Goal: Find specific page/section: Find specific page/section

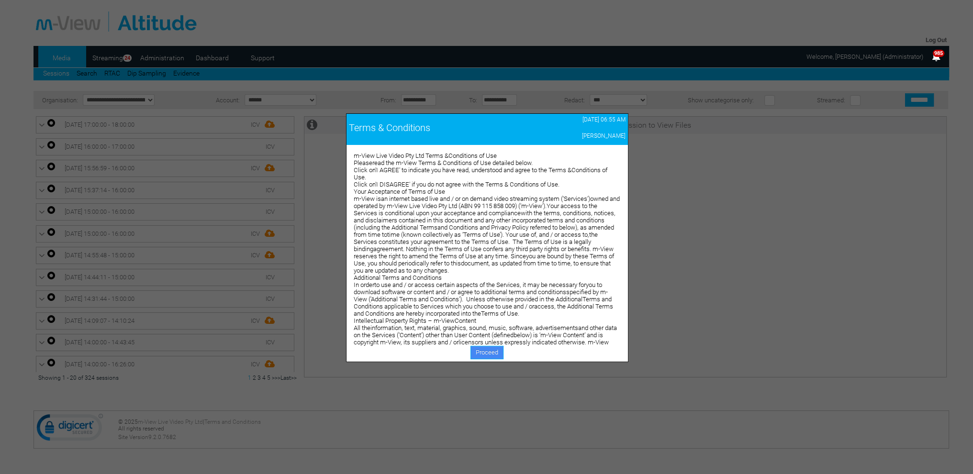
click at [489, 354] on link "Proceed" at bounding box center [486, 352] width 33 height 13
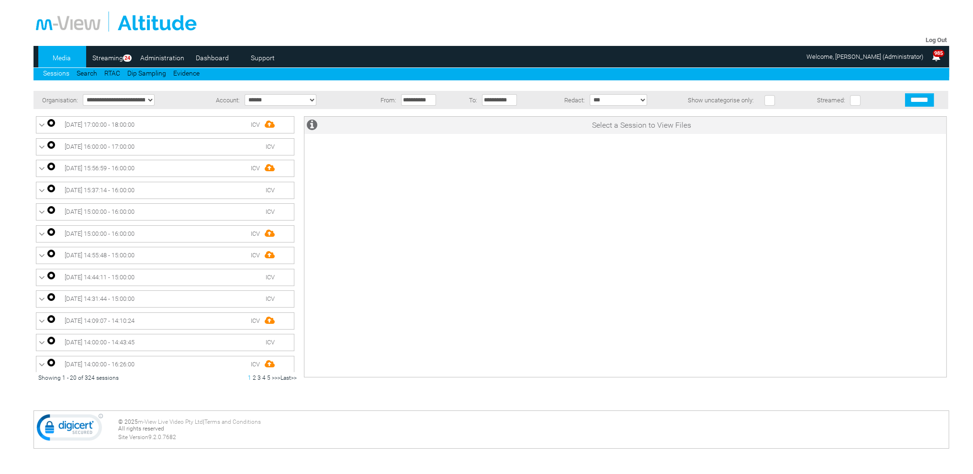
click at [213, 55] on link "Dashboard" at bounding box center [212, 58] width 46 height 14
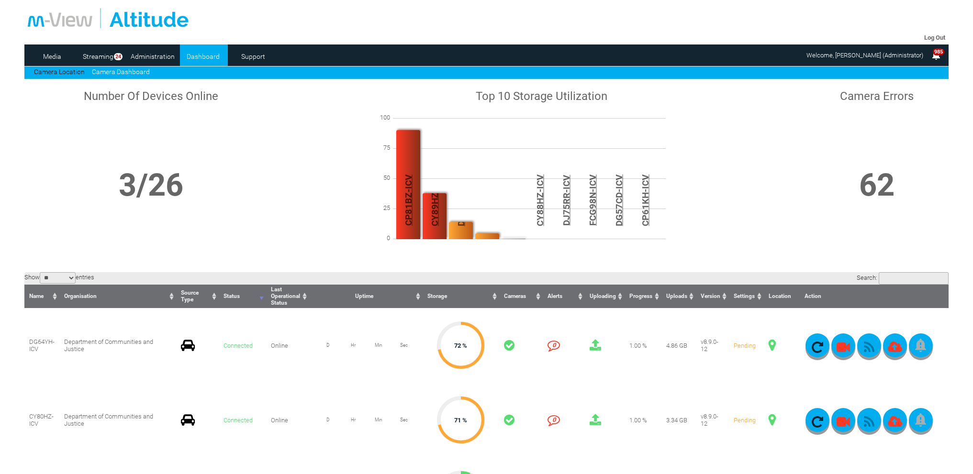
scroll to position [48, 0]
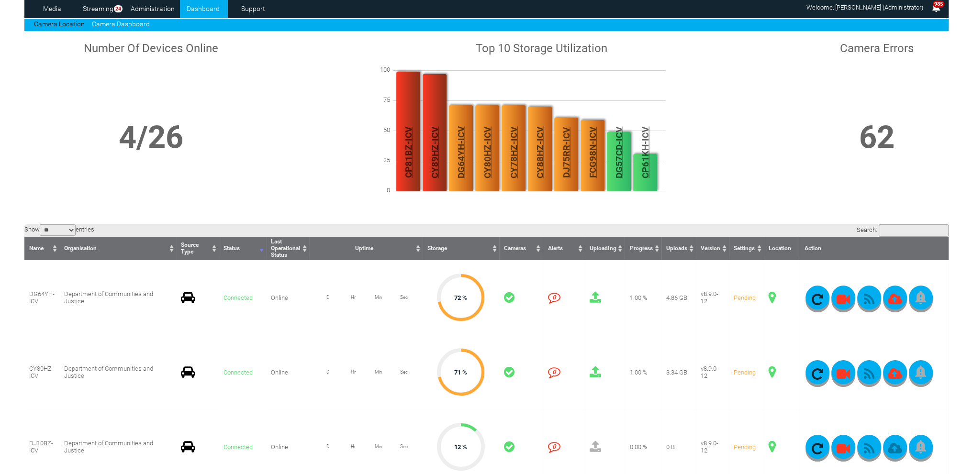
click at [772, 297] on span at bounding box center [771, 297] width 7 height 12
click at [772, 296] on span at bounding box center [771, 297] width 7 height 12
